Goal: Navigation & Orientation: Find specific page/section

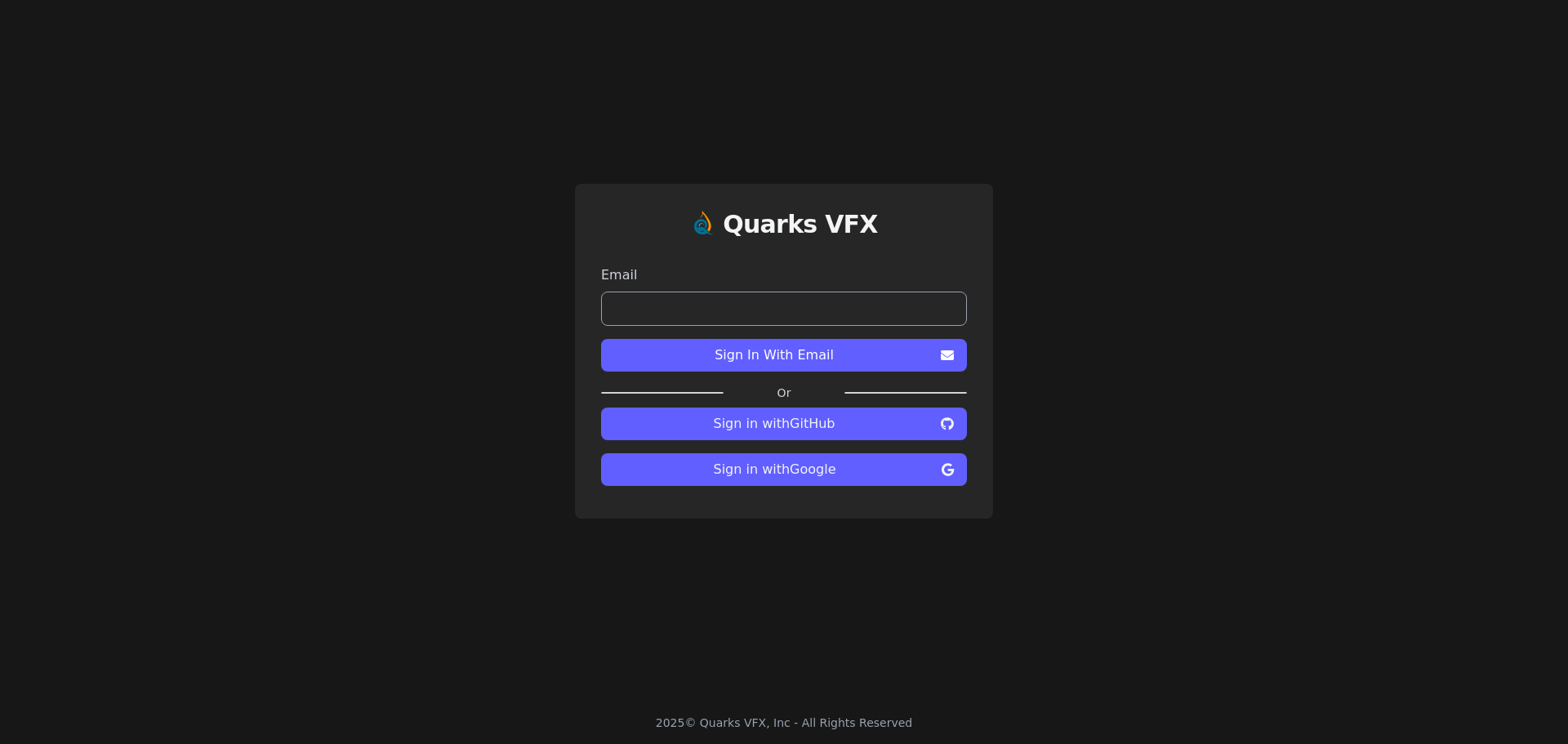
click at [757, 308] on input "email" at bounding box center [784, 308] width 366 height 34
type input "**********"
click at [754, 361] on span "Sign In With Email" at bounding box center [773, 355] width 320 height 20
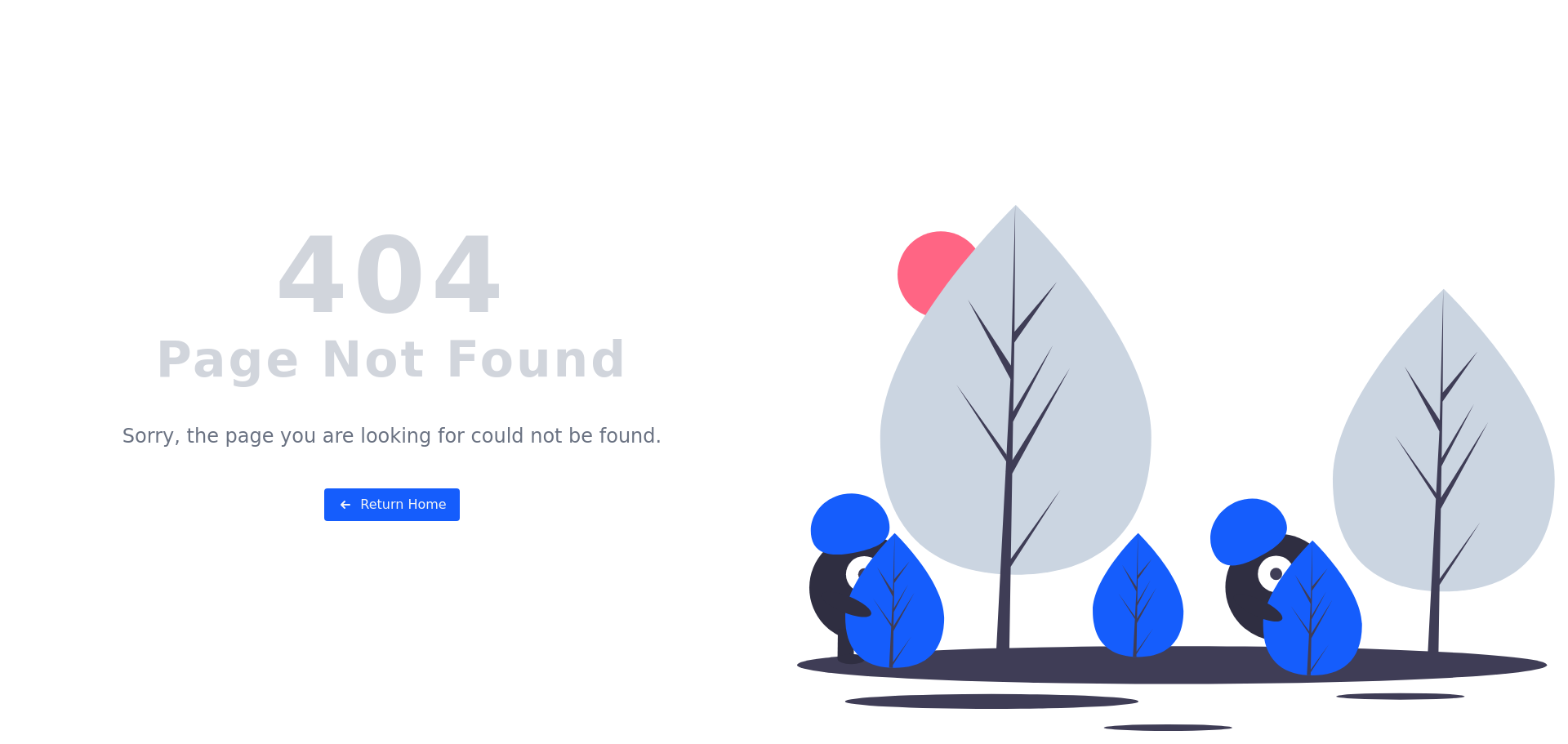
click at [416, 519] on link "Return Home" at bounding box center [392, 504] width 135 height 32
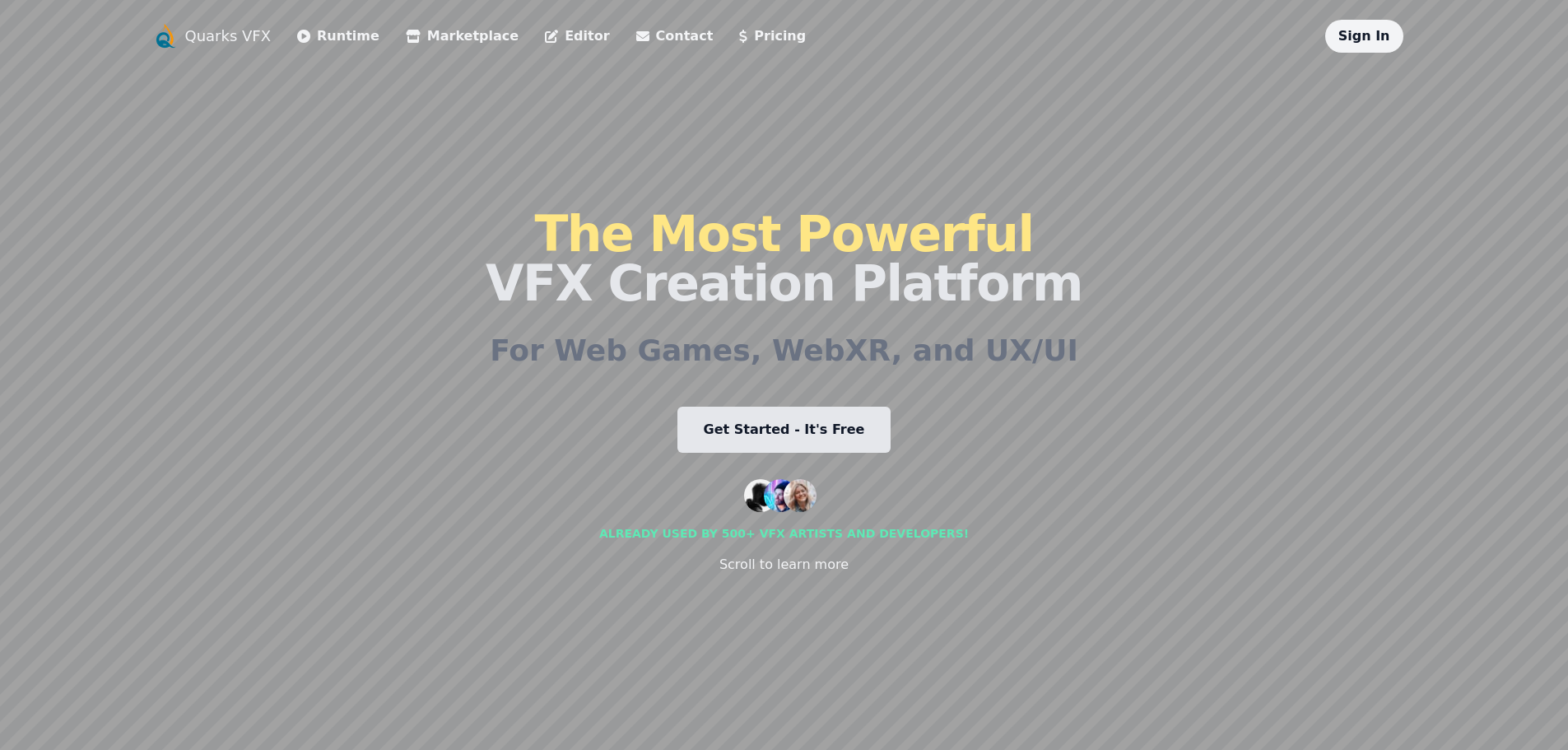
click at [550, 45] on link "Editor" at bounding box center [576, 37] width 64 height 20
click at [739, 32] on link "Pricing" at bounding box center [773, 37] width 67 height 20
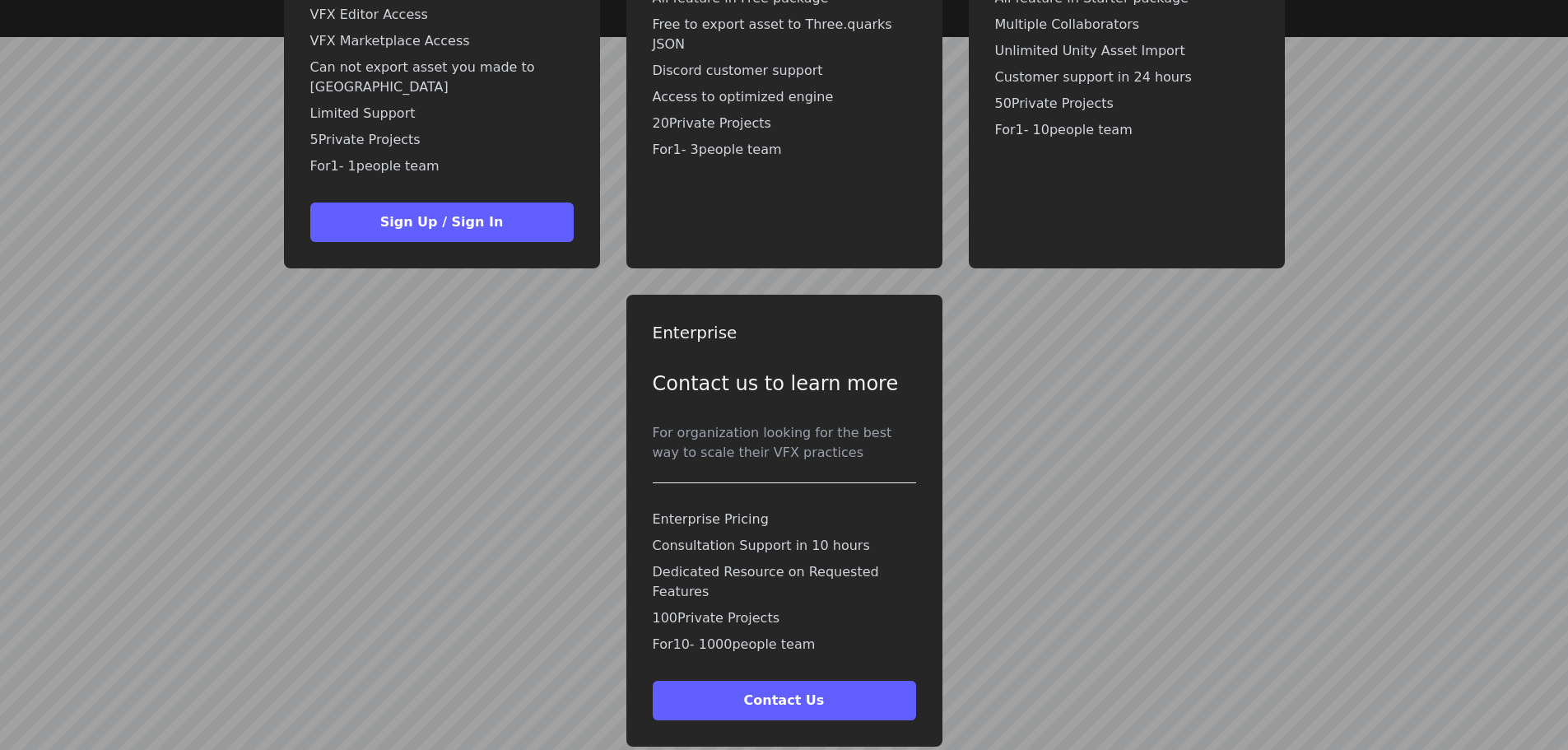
scroll to position [4058, 0]
